Goal: Navigation & Orientation: Find specific page/section

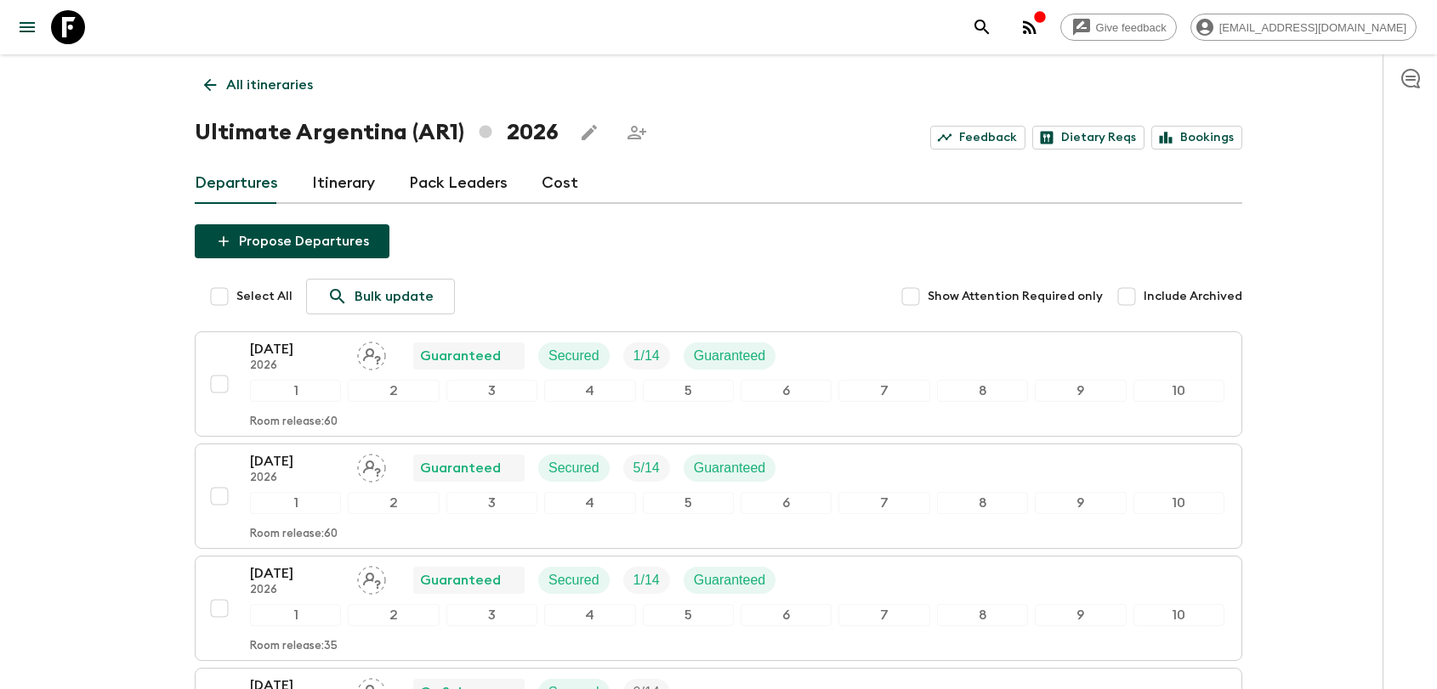
scroll to position [698, 0]
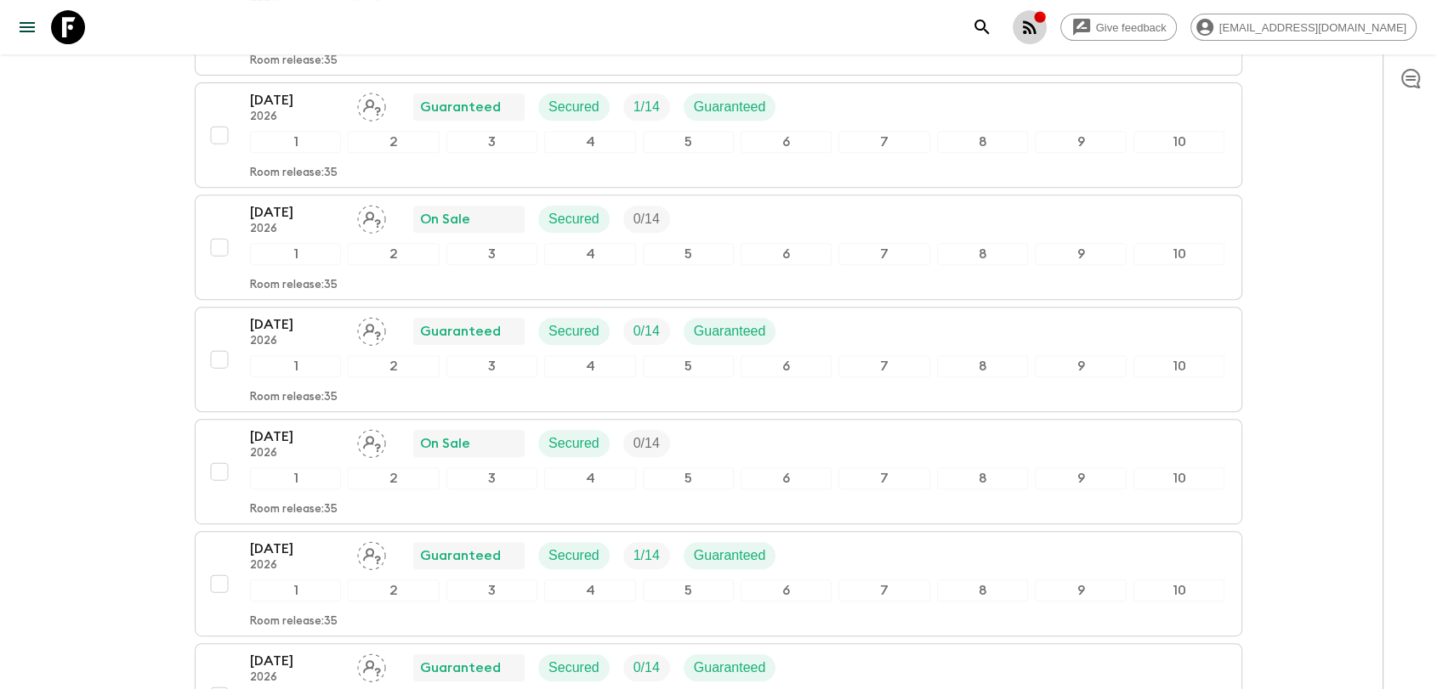
click at [1047, 15] on button "button" at bounding box center [1030, 27] width 34 height 34
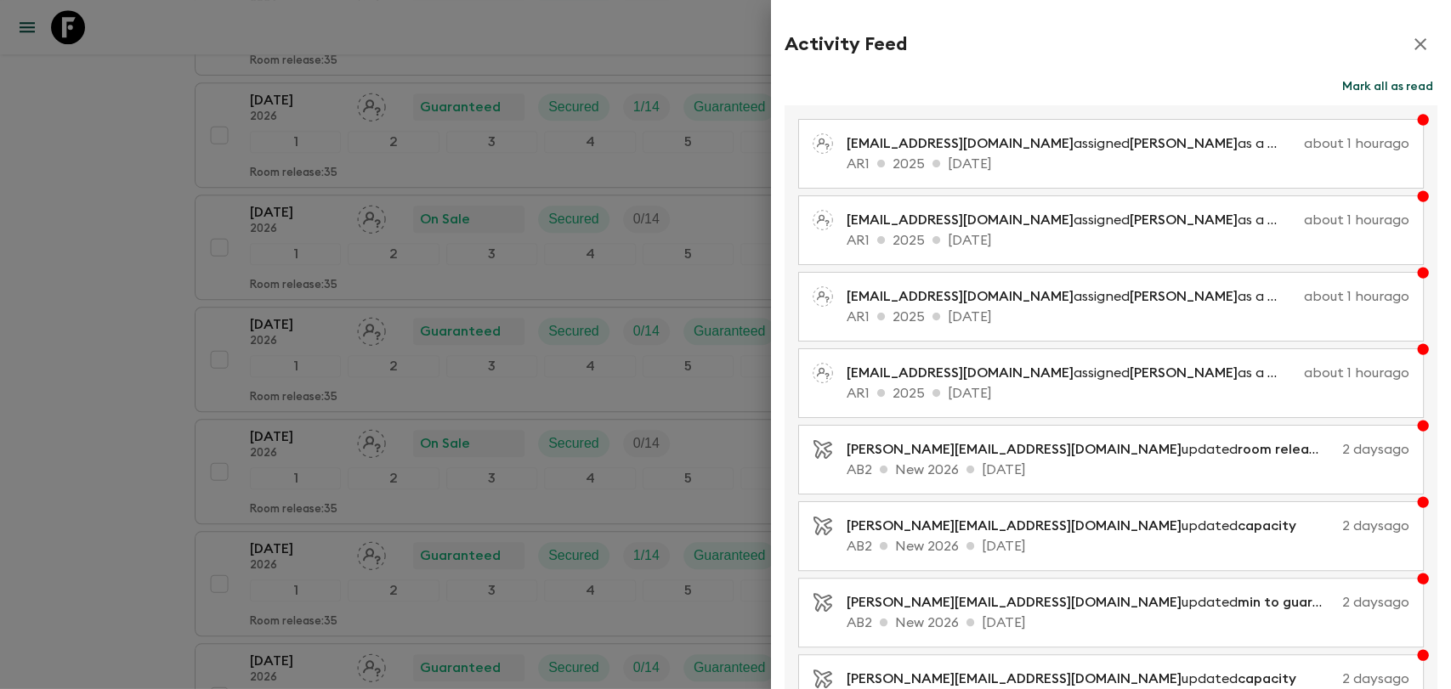
click at [1413, 47] on icon "button" at bounding box center [1420, 44] width 20 height 20
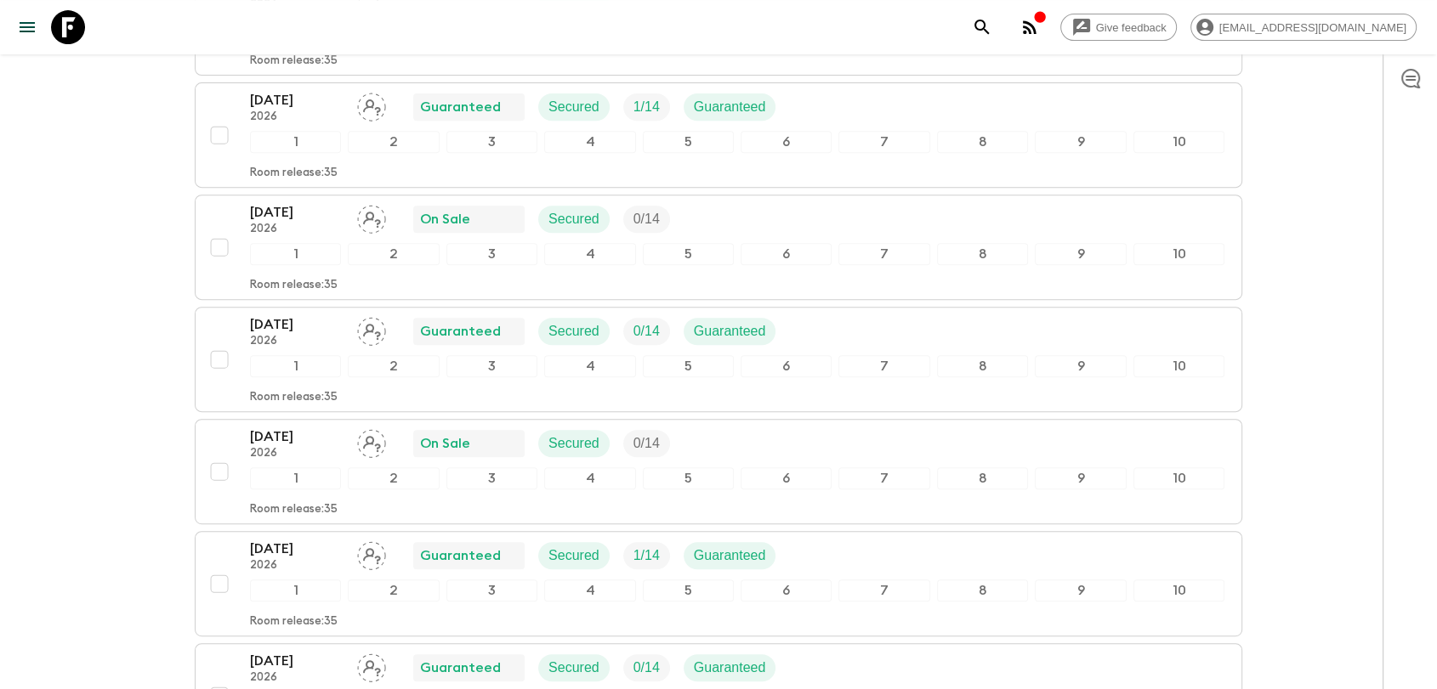
click at [1047, 22] on icon "button" at bounding box center [1040, 17] width 14 height 14
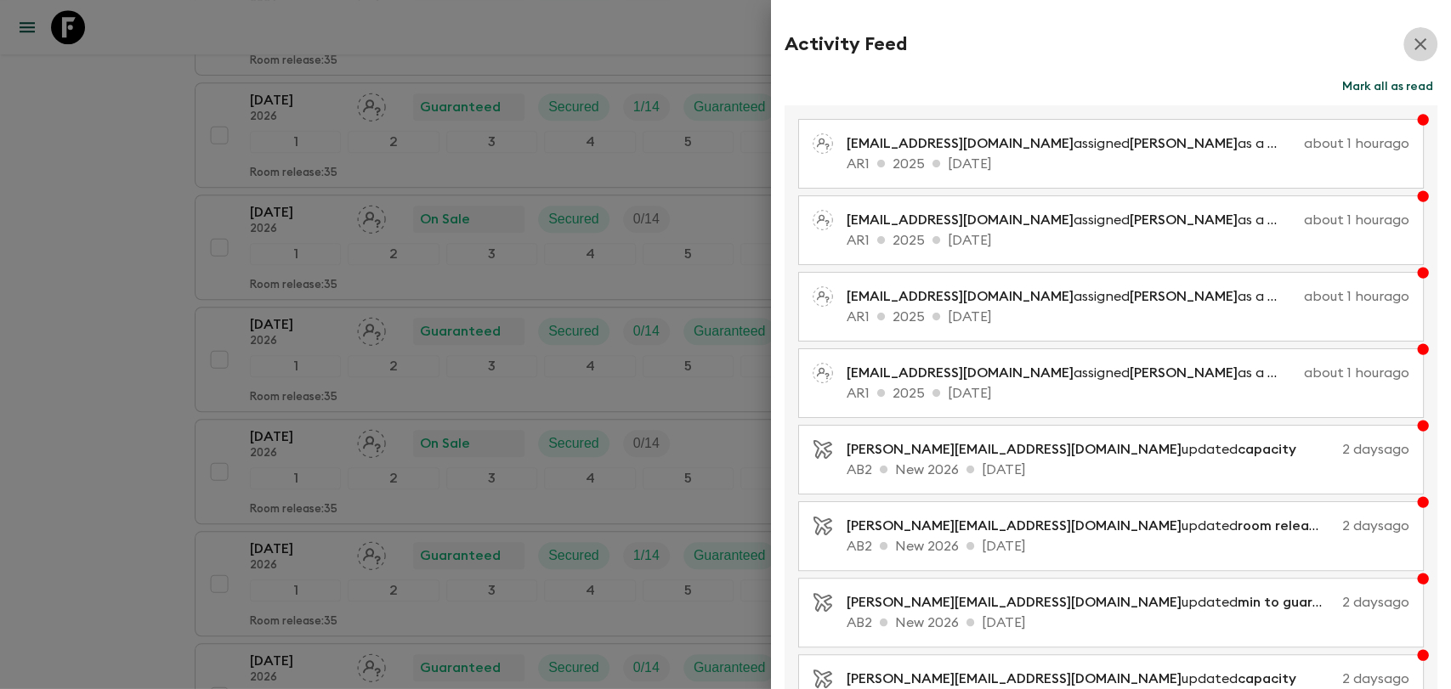
click at [1415, 48] on icon "button" at bounding box center [1421, 44] width 12 height 12
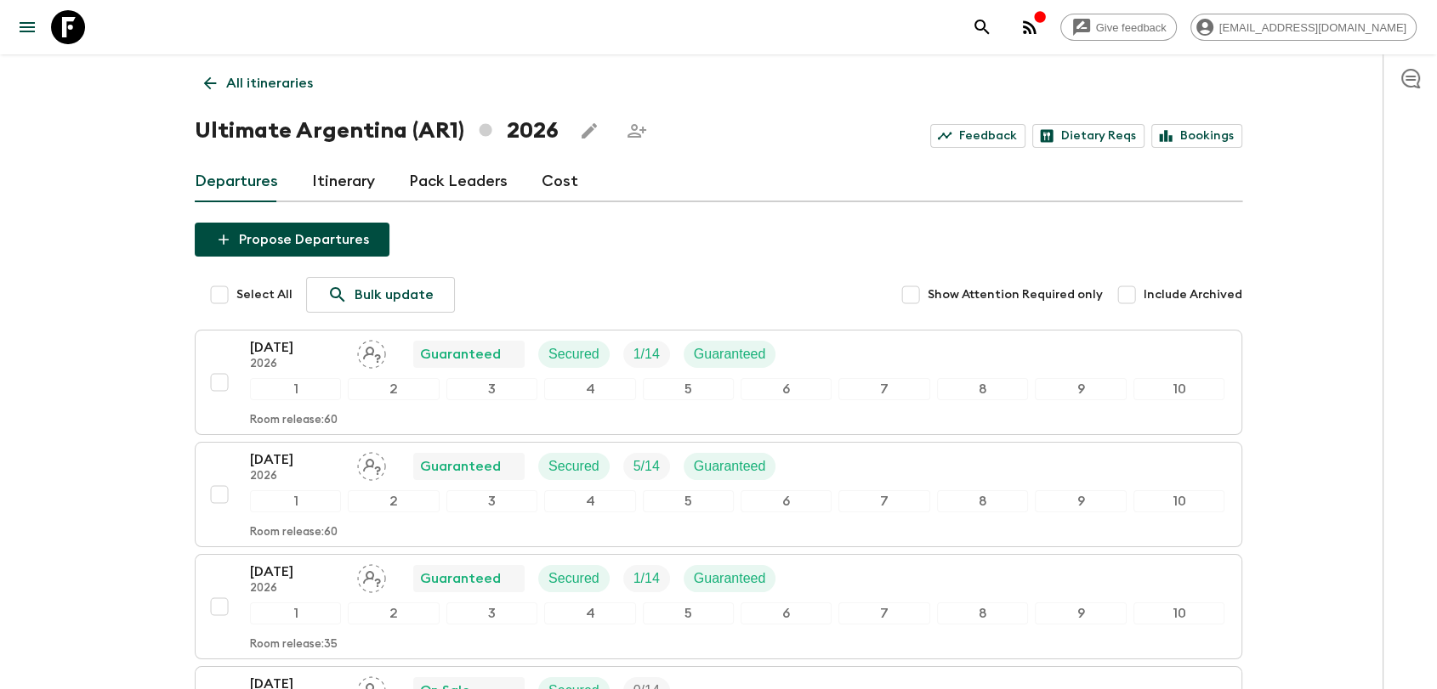
scroll to position [0, 0]
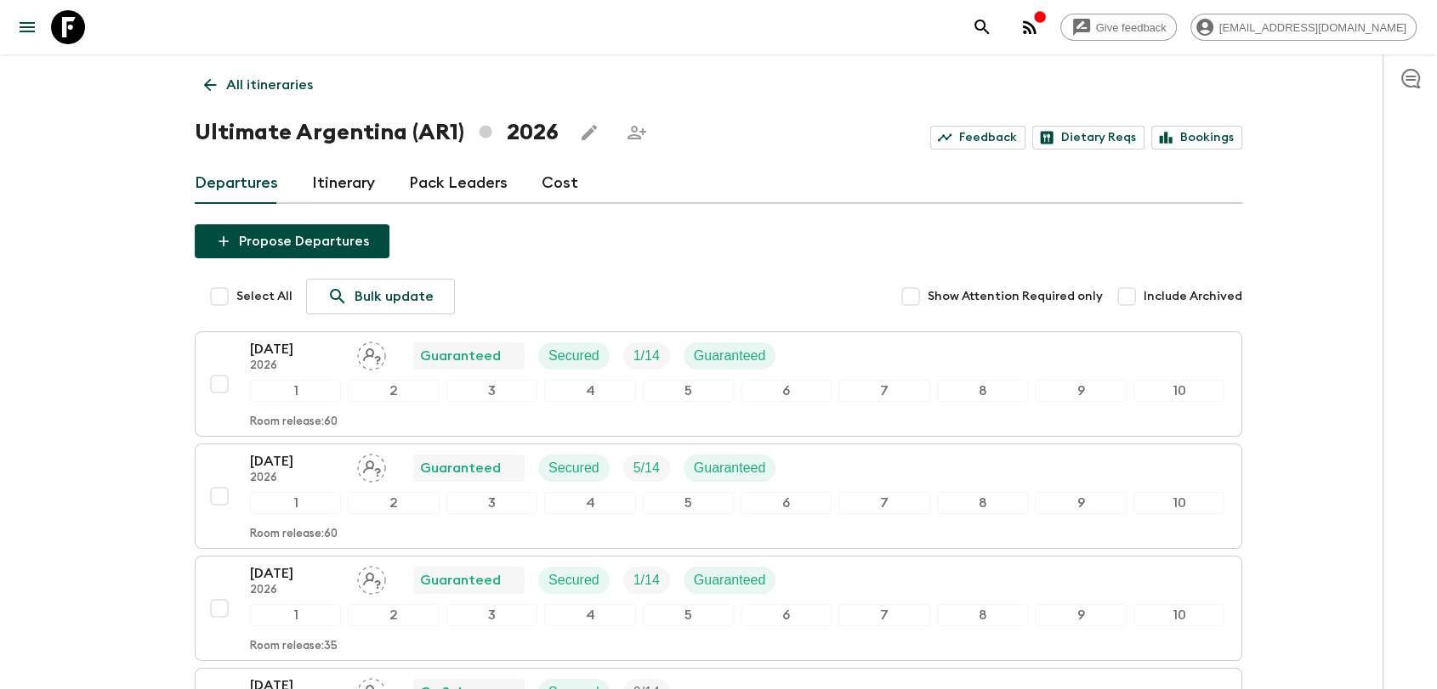
click at [241, 86] on p "All itineraries" at bounding box center [269, 85] width 87 height 20
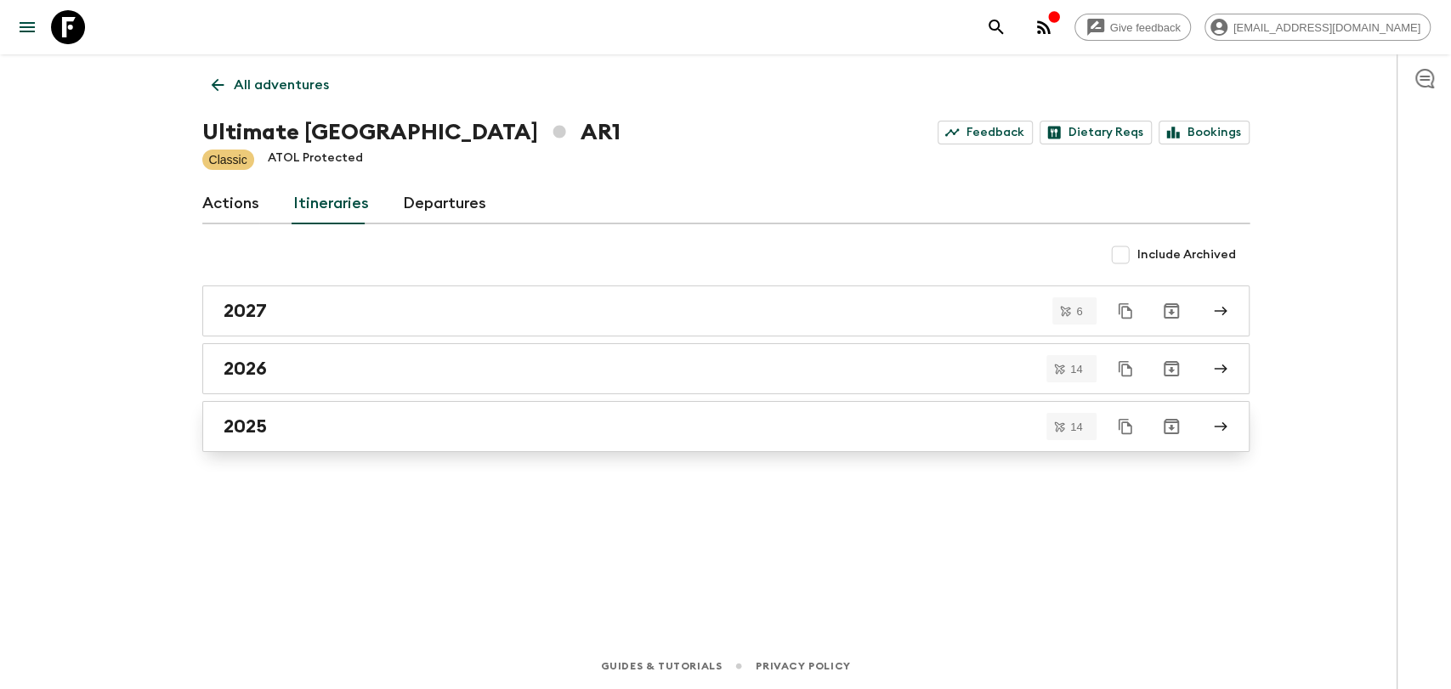
click at [299, 417] on div "2025" at bounding box center [710, 427] width 973 height 22
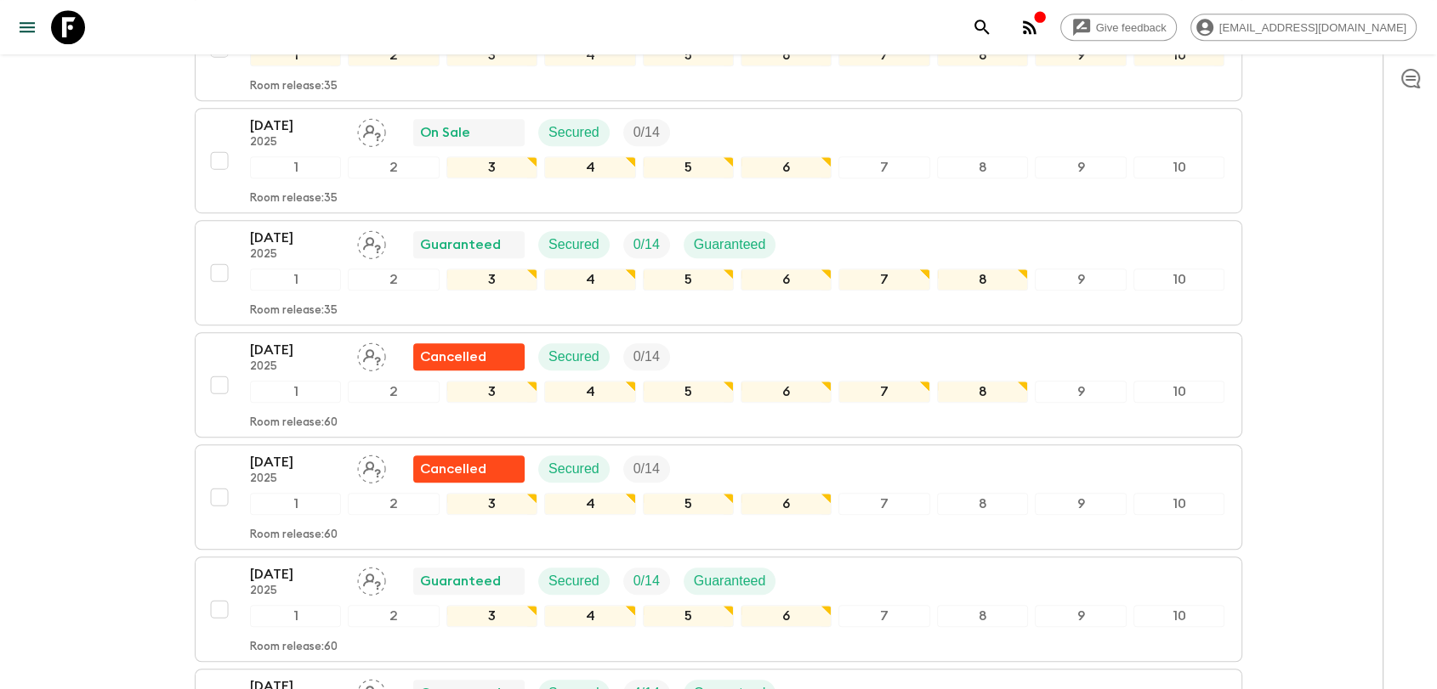
scroll to position [1011, 0]
